Goal: Task Accomplishment & Management: Understand process/instructions

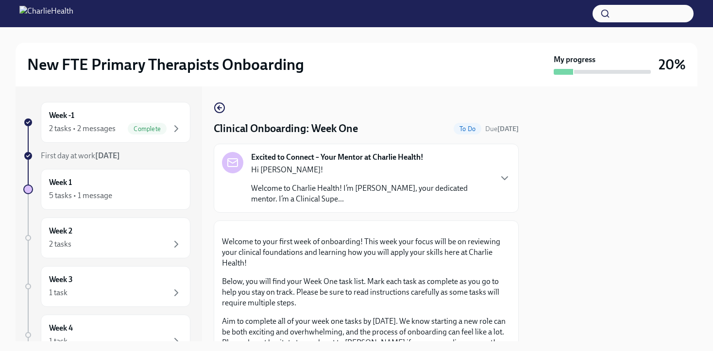
click at [331, 179] on div "Hi [PERSON_NAME]! Welcome to Charlie Health! I’m [PERSON_NAME], your dedicated …" at bounding box center [371, 185] width 240 height 40
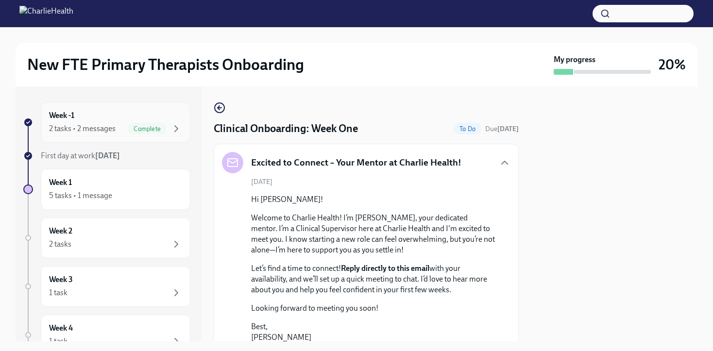
click at [159, 129] on span "Complete" at bounding box center [147, 128] width 39 height 7
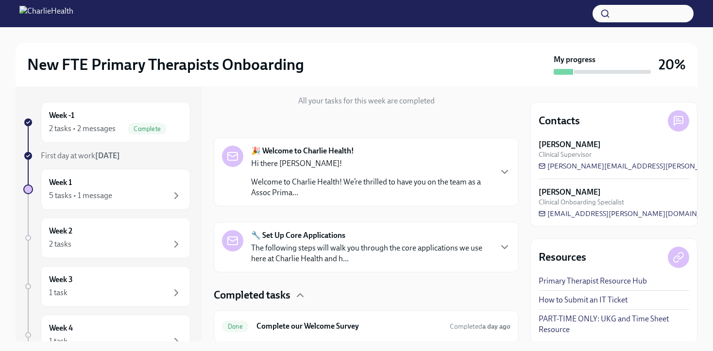
scroll to position [181, 0]
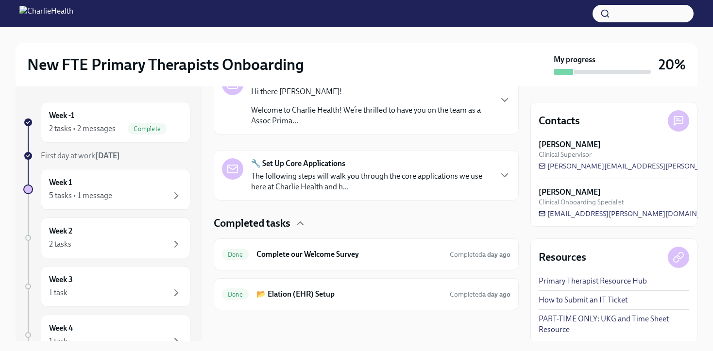
click at [361, 167] on div "🔧 Set Up Core Applications The following steps will walk you through the core a…" at bounding box center [371, 175] width 240 height 34
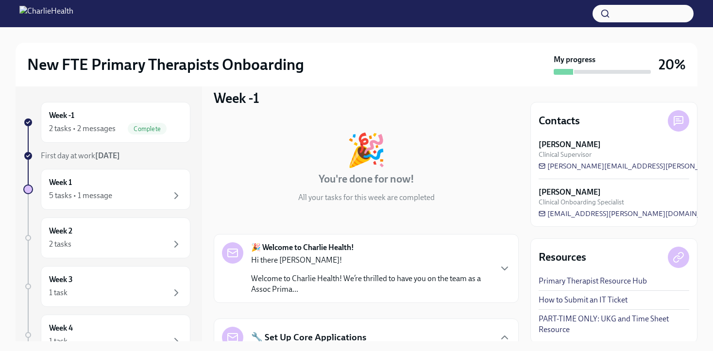
scroll to position [0, 0]
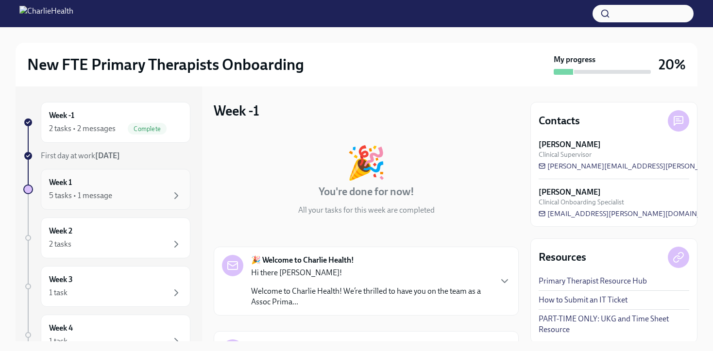
click at [128, 189] on div "Week 1 5 tasks • 1 message" at bounding box center [115, 189] width 133 height 24
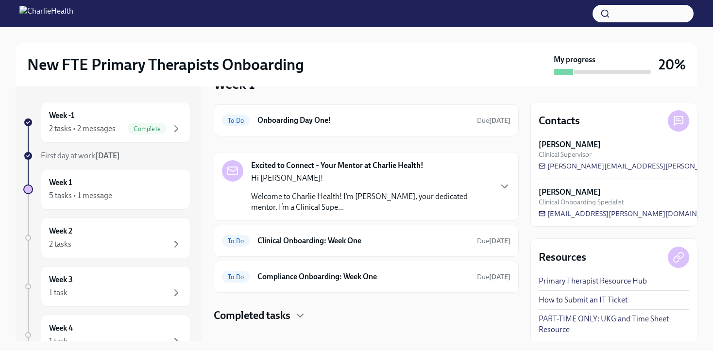
scroll to position [32, 0]
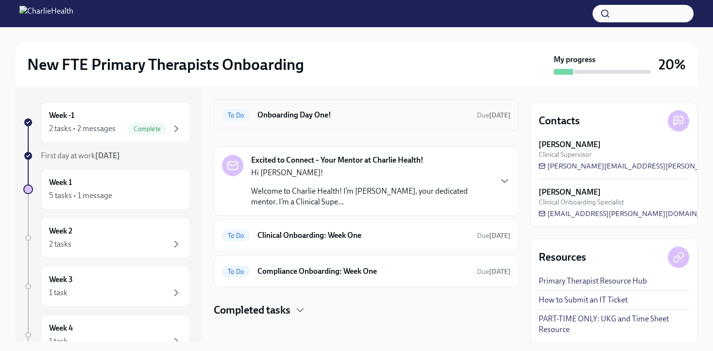
click at [366, 115] on h6 "Onboarding Day One!" at bounding box center [364, 115] width 212 height 11
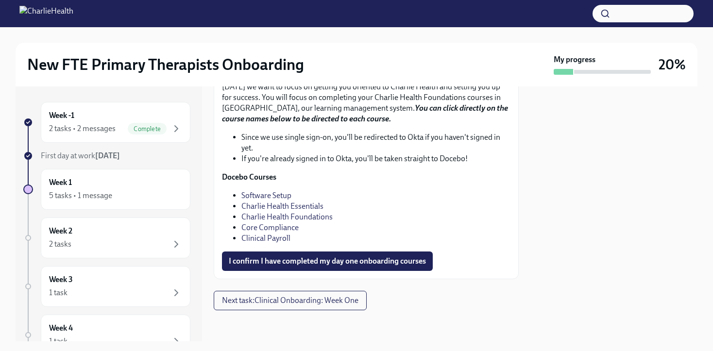
scroll to position [1380, 0]
click at [284, 200] on link "Software Setup" at bounding box center [267, 195] width 50 height 9
